Goal: Task Accomplishment & Management: Use online tool/utility

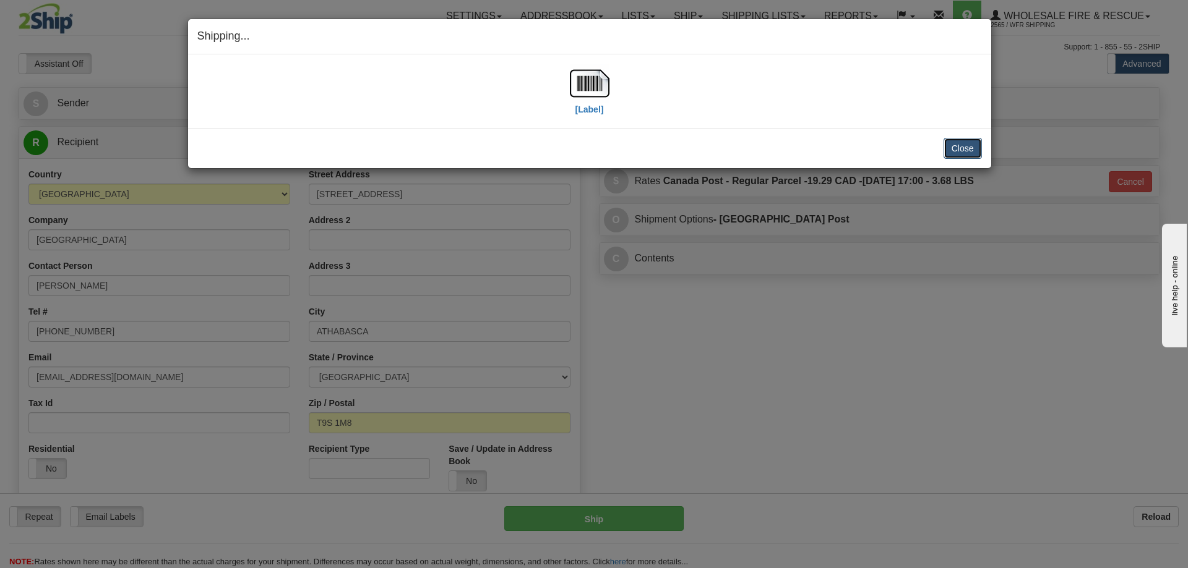
click at [962, 152] on button "Close" at bounding box center [962, 148] width 38 height 21
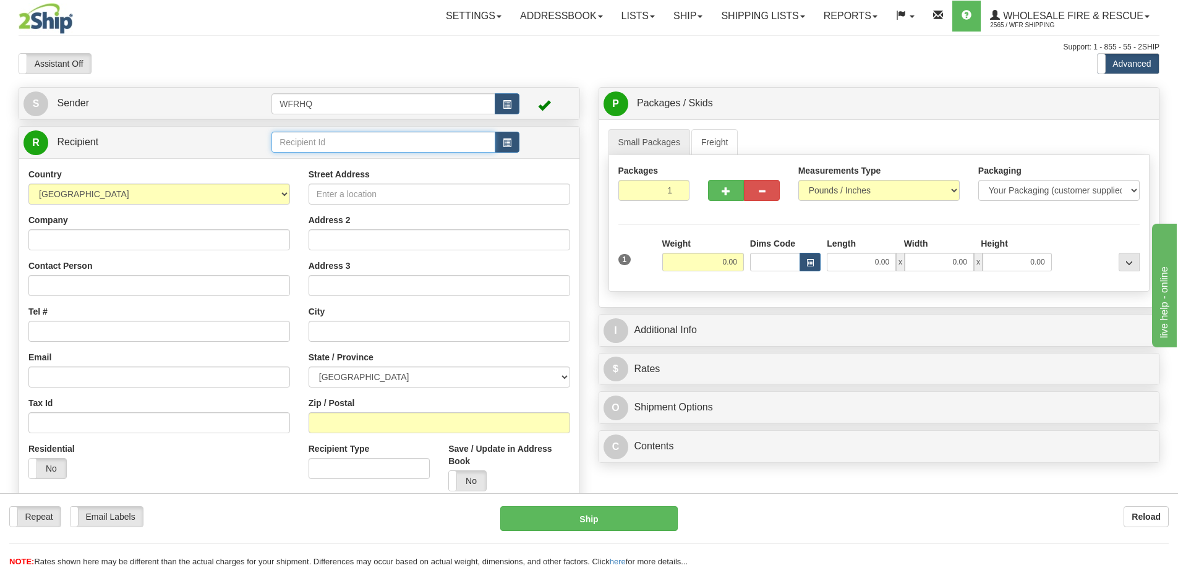
click at [341, 141] on input "text" at bounding box center [384, 142] width 224 height 21
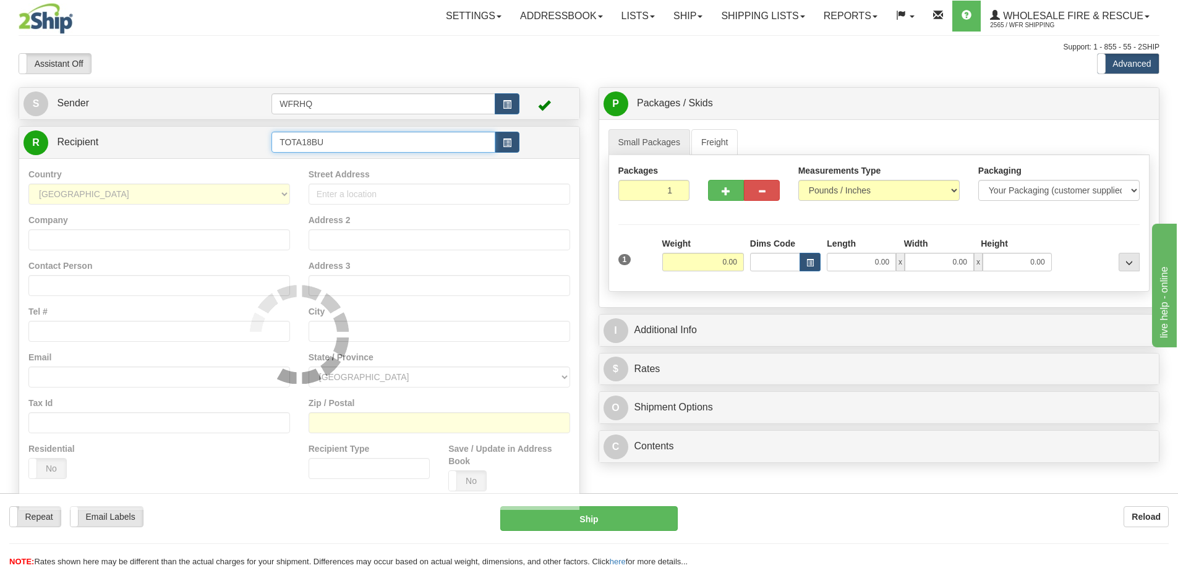
type input "TOTA18BU"
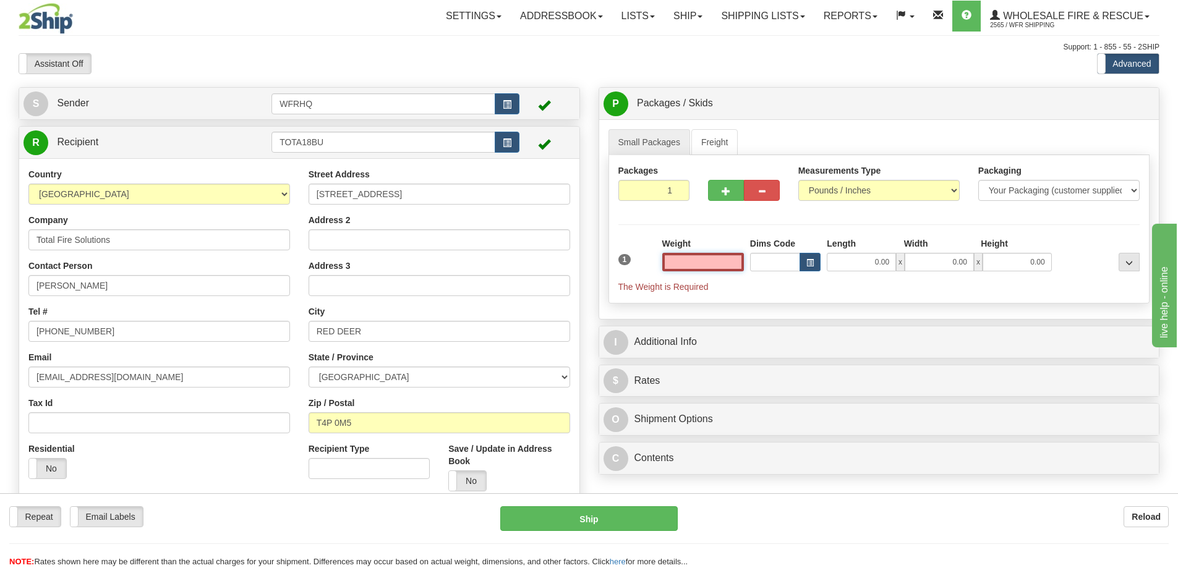
click at [724, 265] on input "text" at bounding box center [703, 262] width 82 height 19
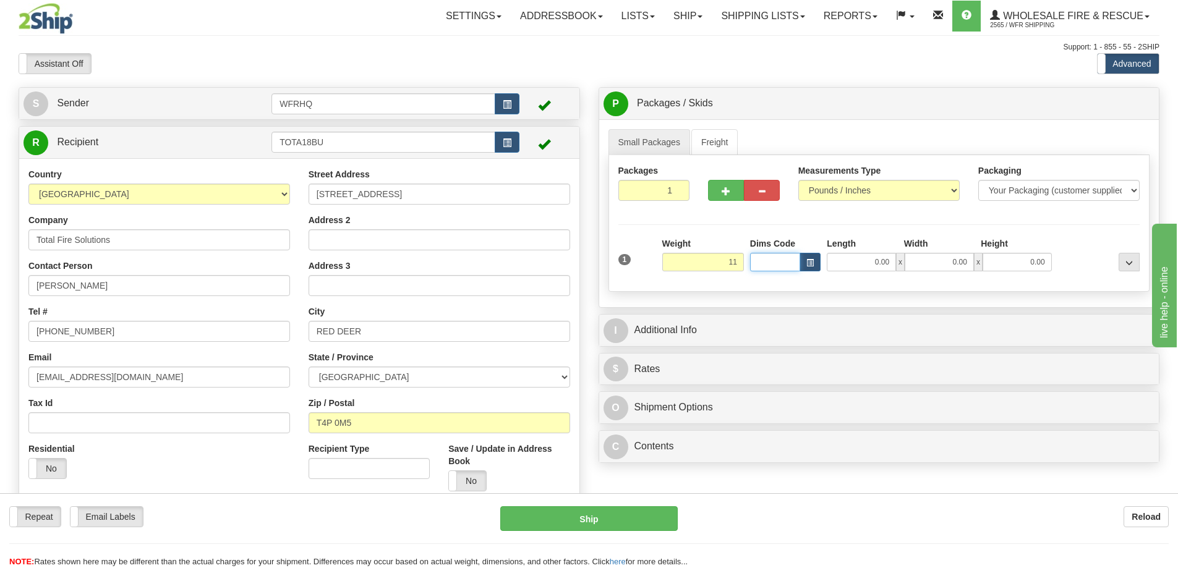
type input "11.00"
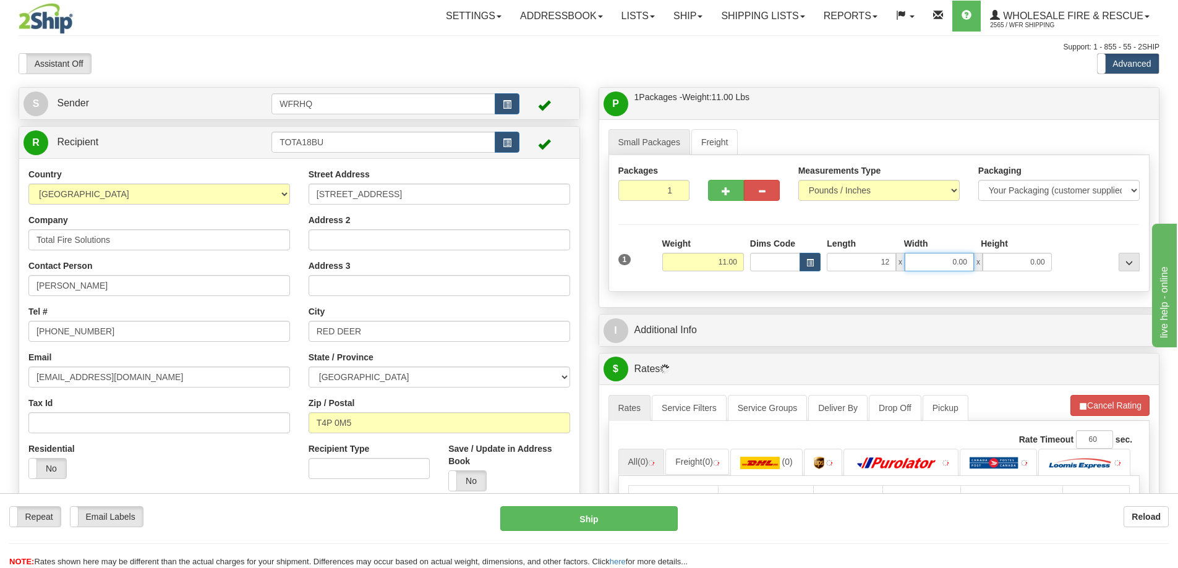
type input "12.00"
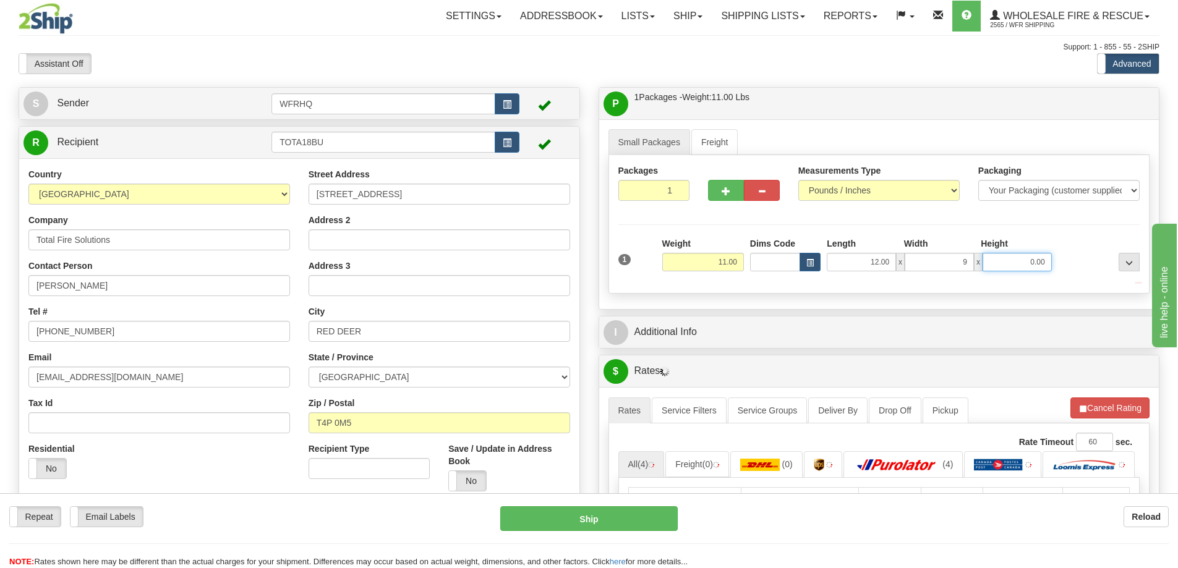
type input "9.00"
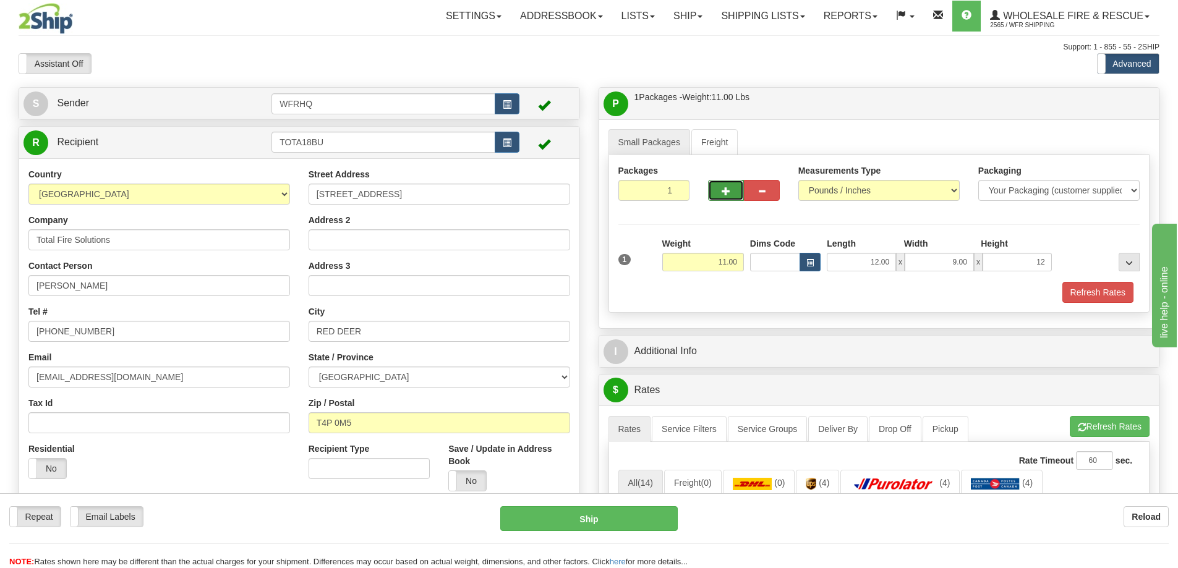
type input "12.00"
click at [715, 191] on button "button" at bounding box center [726, 190] width 36 height 21
radio input "true"
type input "2"
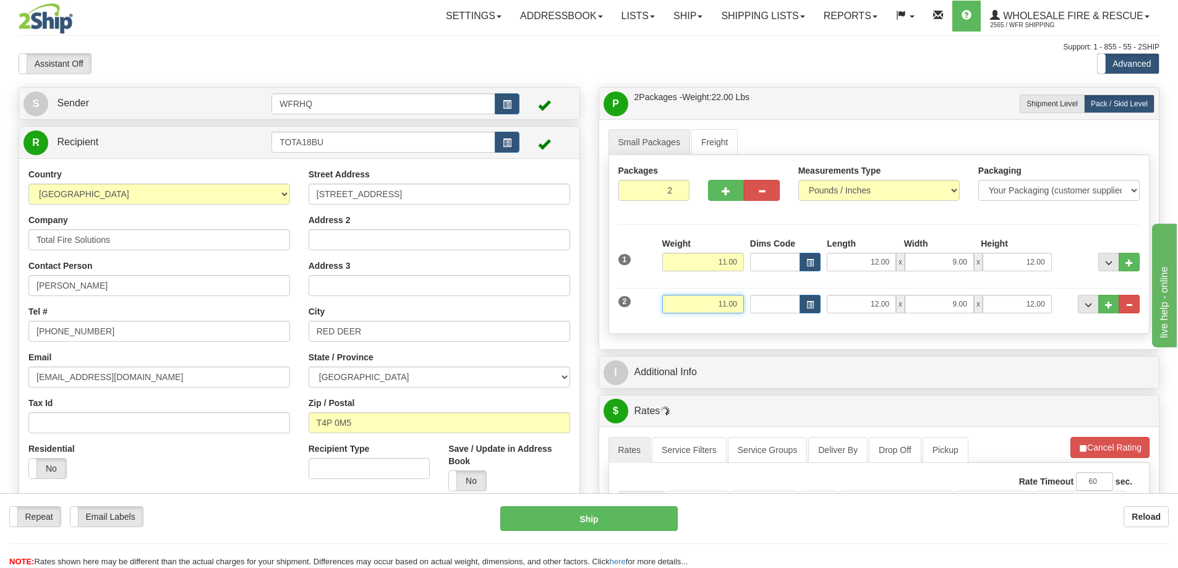
drag, startPoint x: 707, startPoint y: 306, endPoint x: 837, endPoint y: 312, distance: 130.6
click at [837, 312] on div "2 Weight 11.00 Dims Code Length Width Height" at bounding box center [879, 302] width 528 height 41
type input "31.00"
type input "15.00"
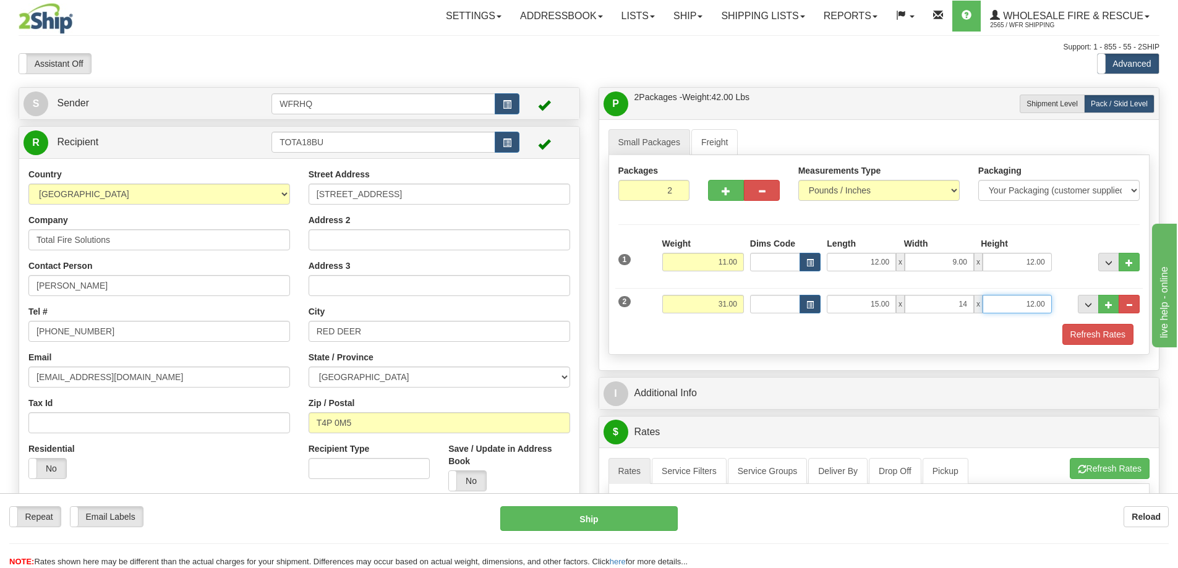
type input "14.00"
type input "11.00"
click at [1124, 338] on button "Refresh Rates" at bounding box center [1098, 334] width 71 height 21
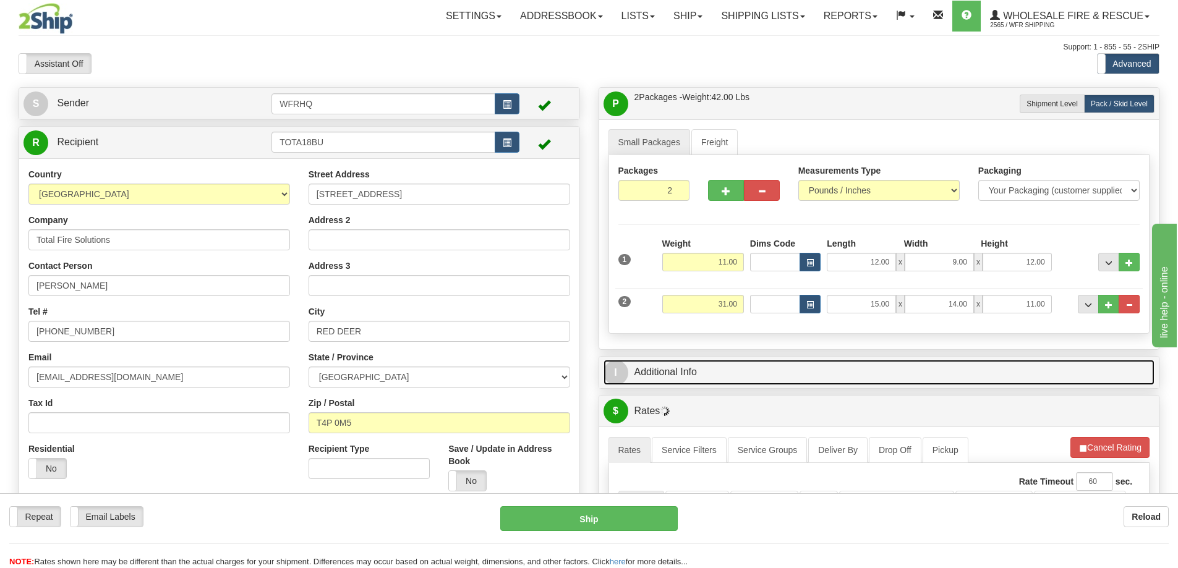
click at [845, 373] on link "I Additional Info" at bounding box center [880, 372] width 552 height 25
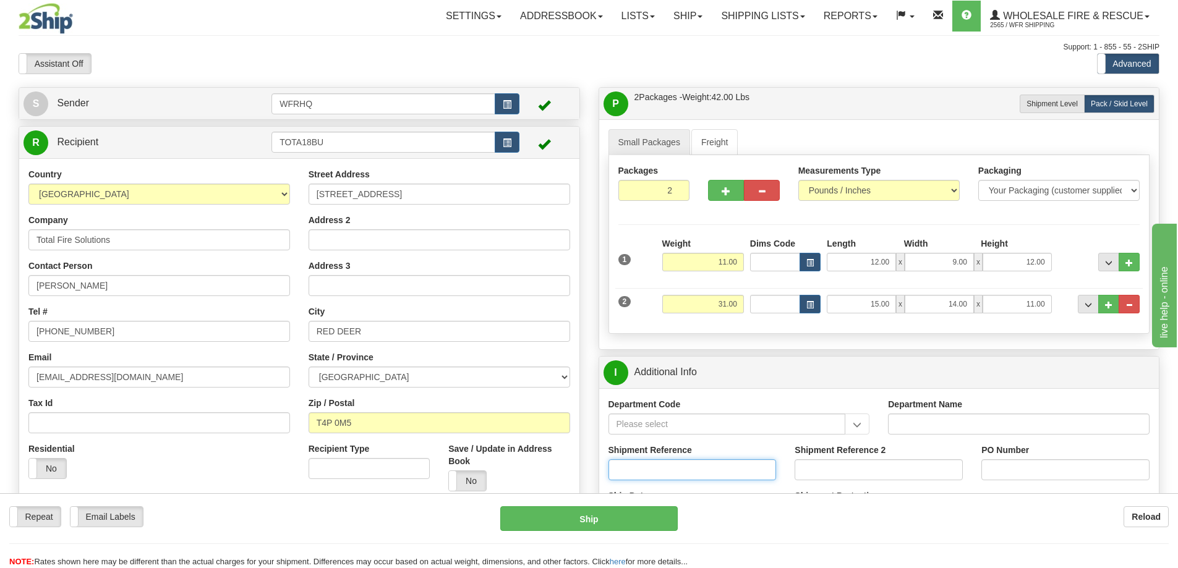
click at [678, 466] on input "Shipment Reference" at bounding box center [693, 470] width 168 height 21
type input "S45994-30384"
type input "[PERSON_NAME] - Trailer Parts"
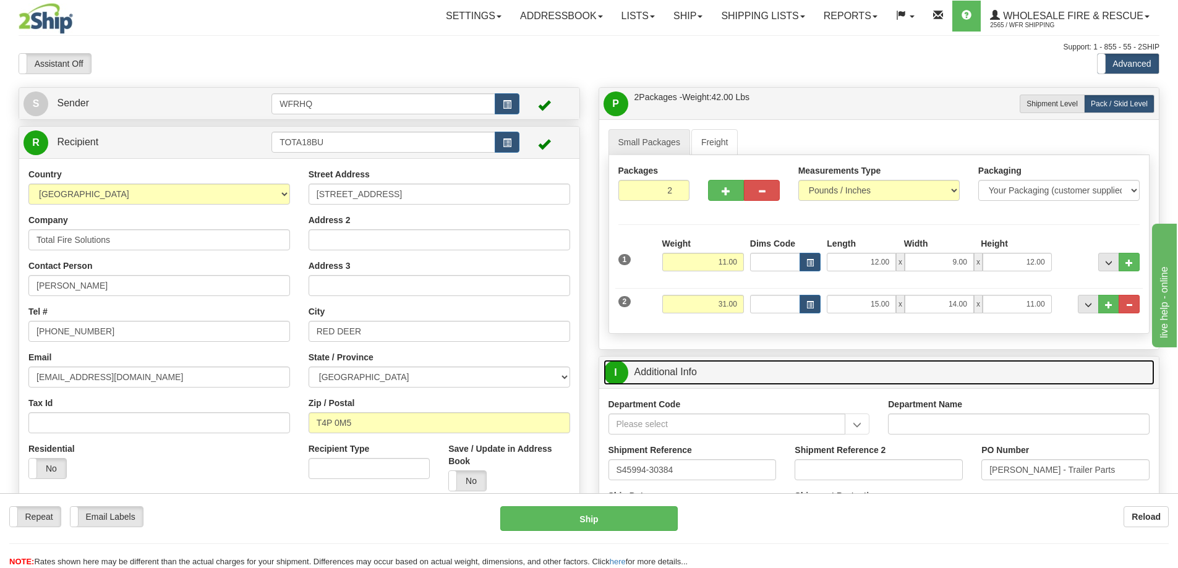
click at [769, 375] on link "I Additional Info" at bounding box center [880, 372] width 552 height 25
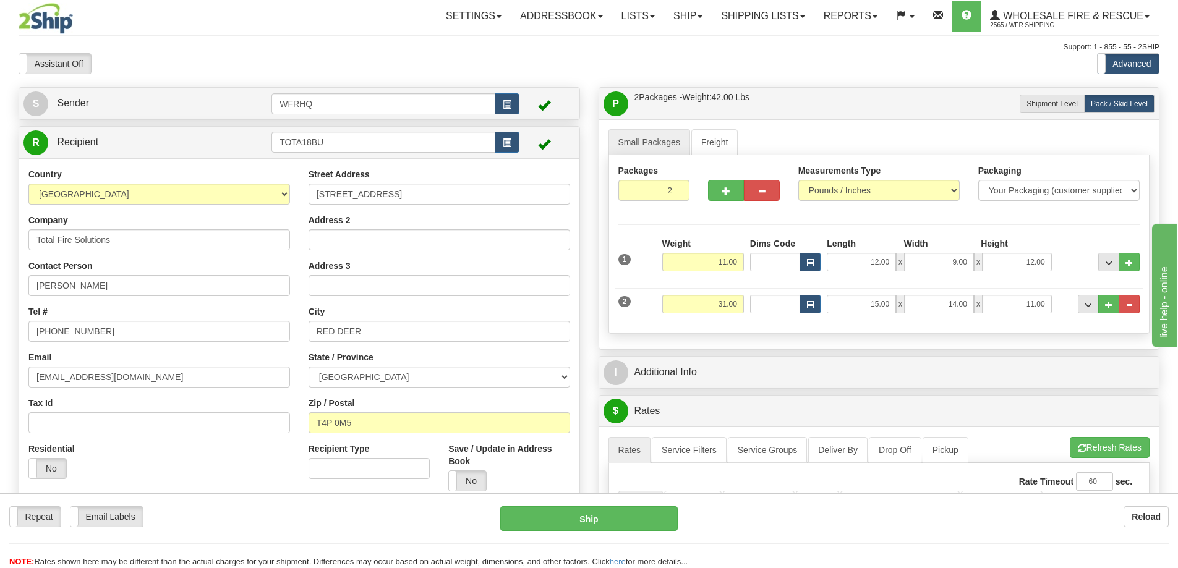
click at [794, 82] on div "Toggle navigation Settings Shipping Preferences Fields Preferences New" at bounding box center [589, 513] width 1178 height 1027
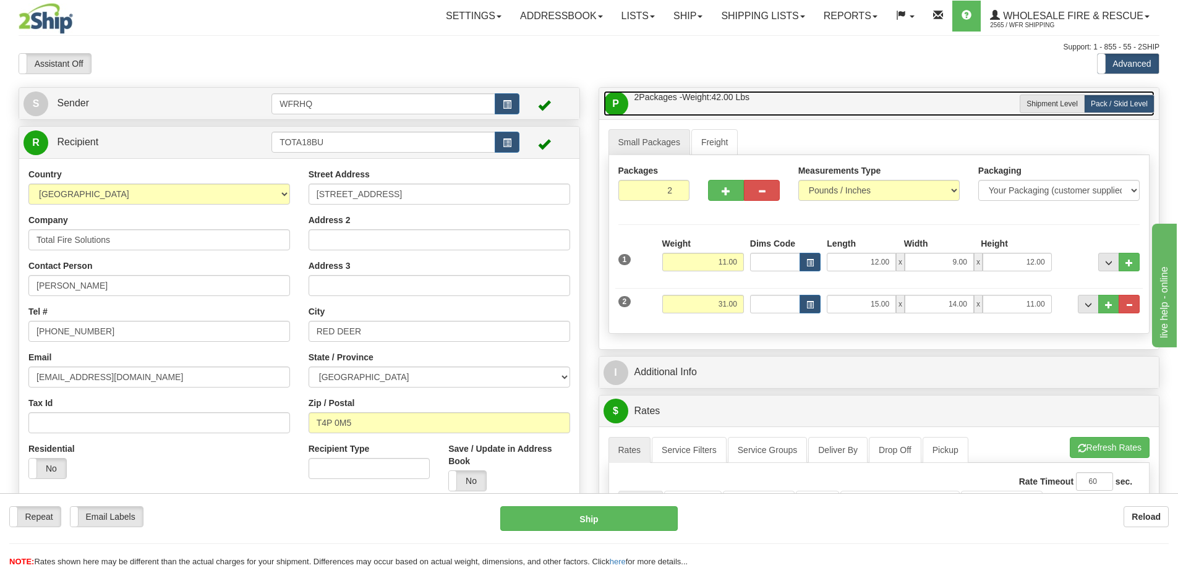
click at [790, 92] on link "P Packages / Skids 2 Packages - Weight: 42.00 Lbs 1 Skids - Weight: 0.00 Lbs" at bounding box center [880, 103] width 552 height 25
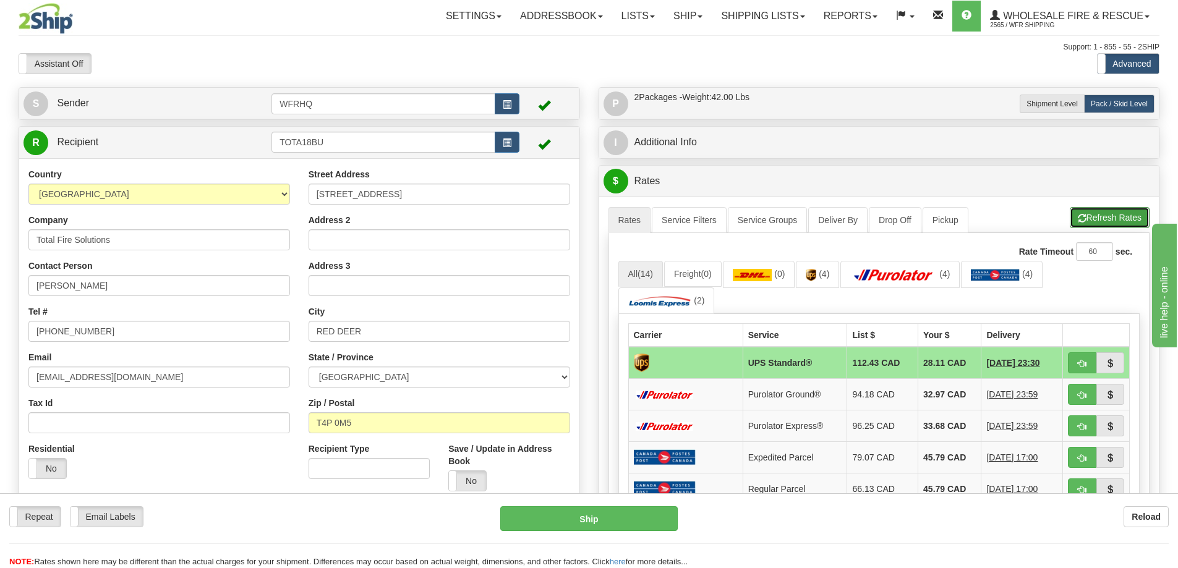
click at [1107, 218] on button "Refresh Rates" at bounding box center [1110, 217] width 80 height 21
click at [1085, 368] on span "button" at bounding box center [1082, 364] width 9 height 8
type input "11"
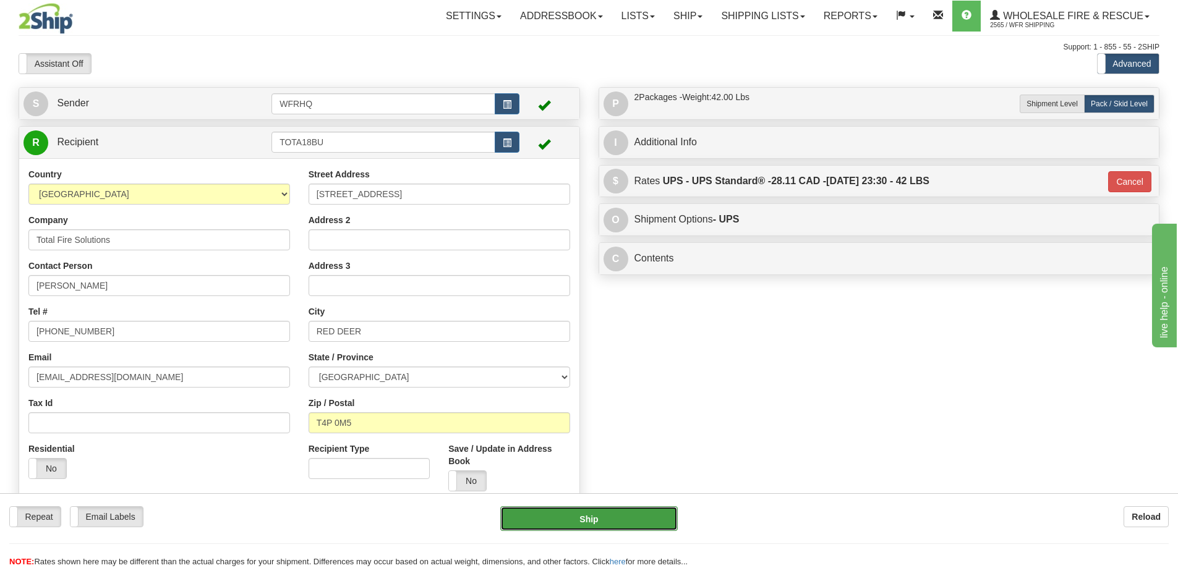
click at [597, 516] on button "Ship" at bounding box center [589, 519] width 178 height 25
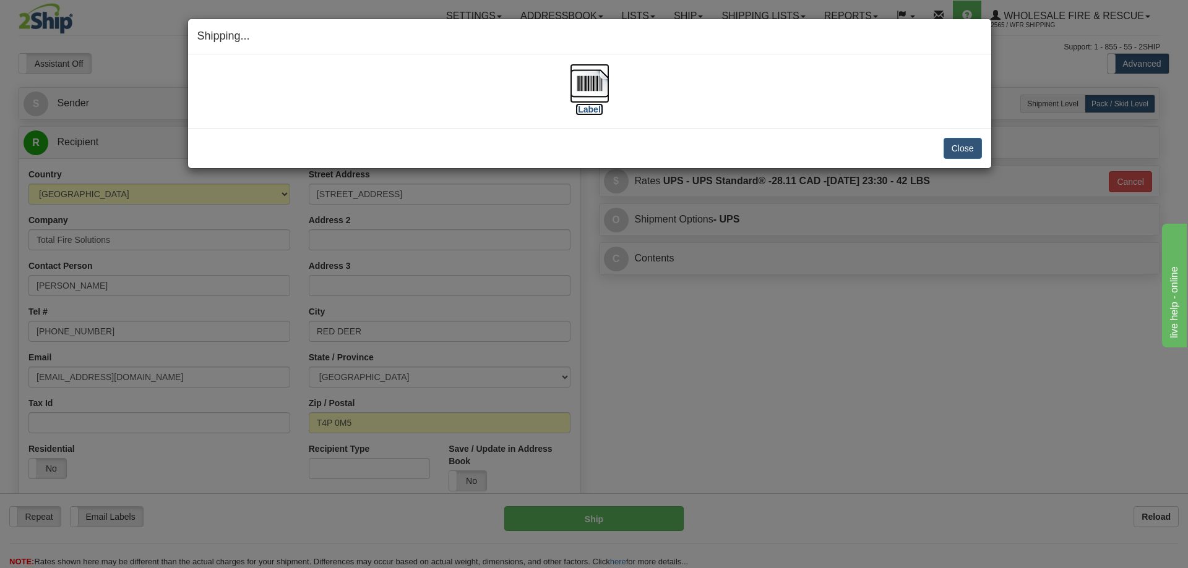
click at [597, 88] on img at bounding box center [590, 84] width 40 height 40
